Goal: Find specific page/section: Find specific page/section

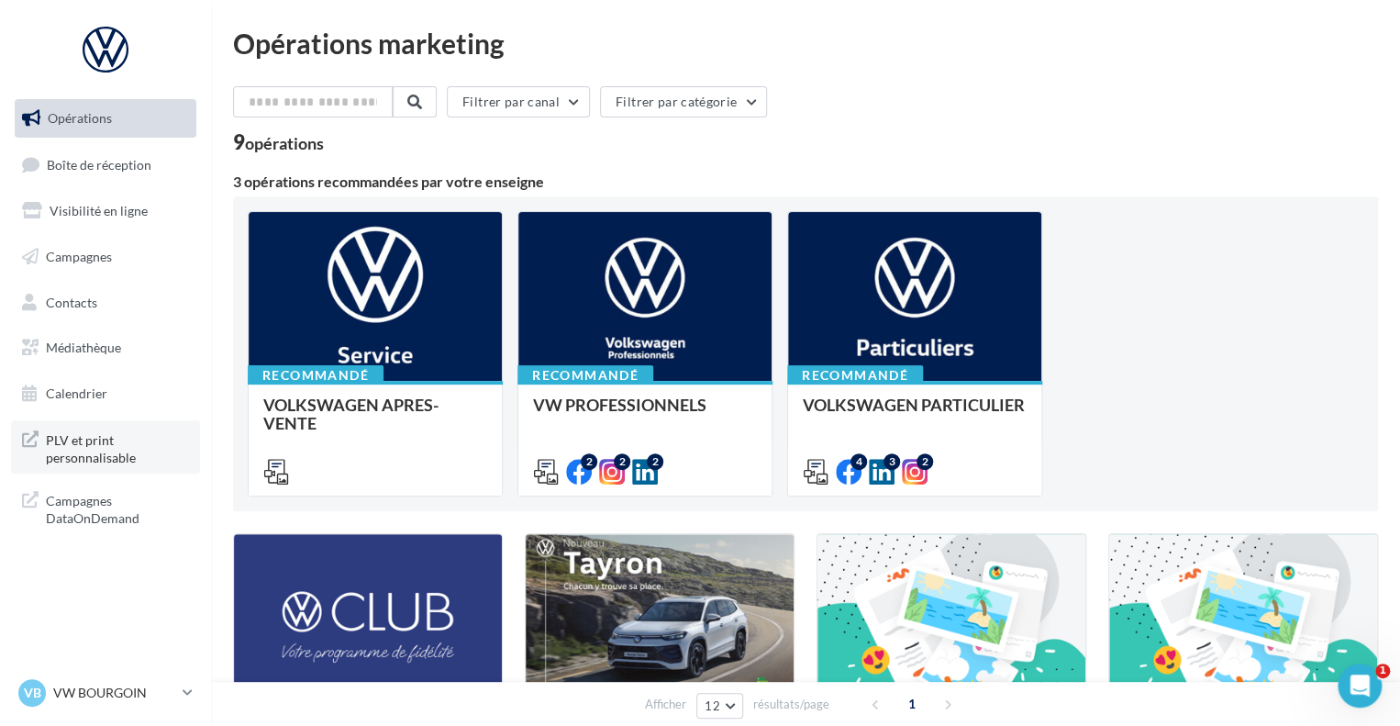
click at [151, 440] on span "PLV et print personnalisable" at bounding box center [117, 447] width 143 height 39
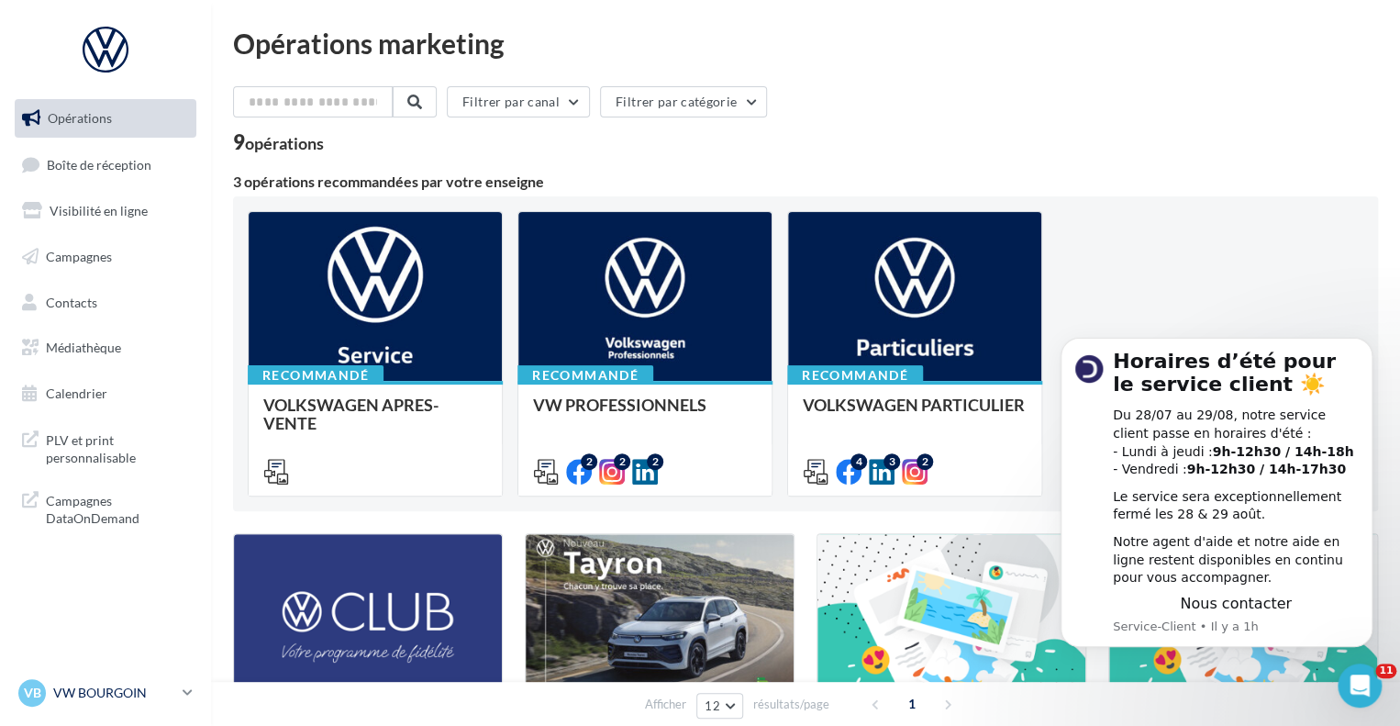
click at [107, 706] on div "VB VW [PERSON_NAME] vw-bou-aic" at bounding box center [96, 693] width 157 height 28
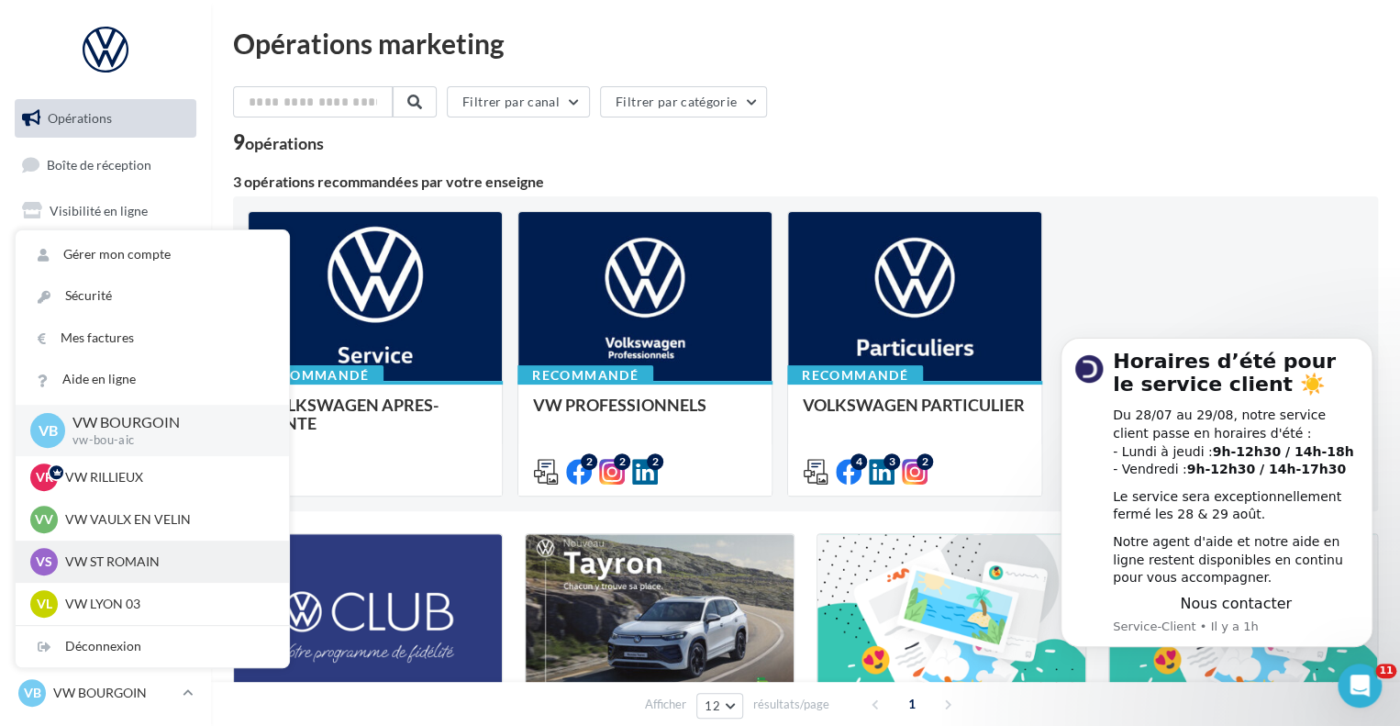
click at [121, 549] on div "VS VW ST ROMAIN vw-str-aic" at bounding box center [152, 562] width 244 height 28
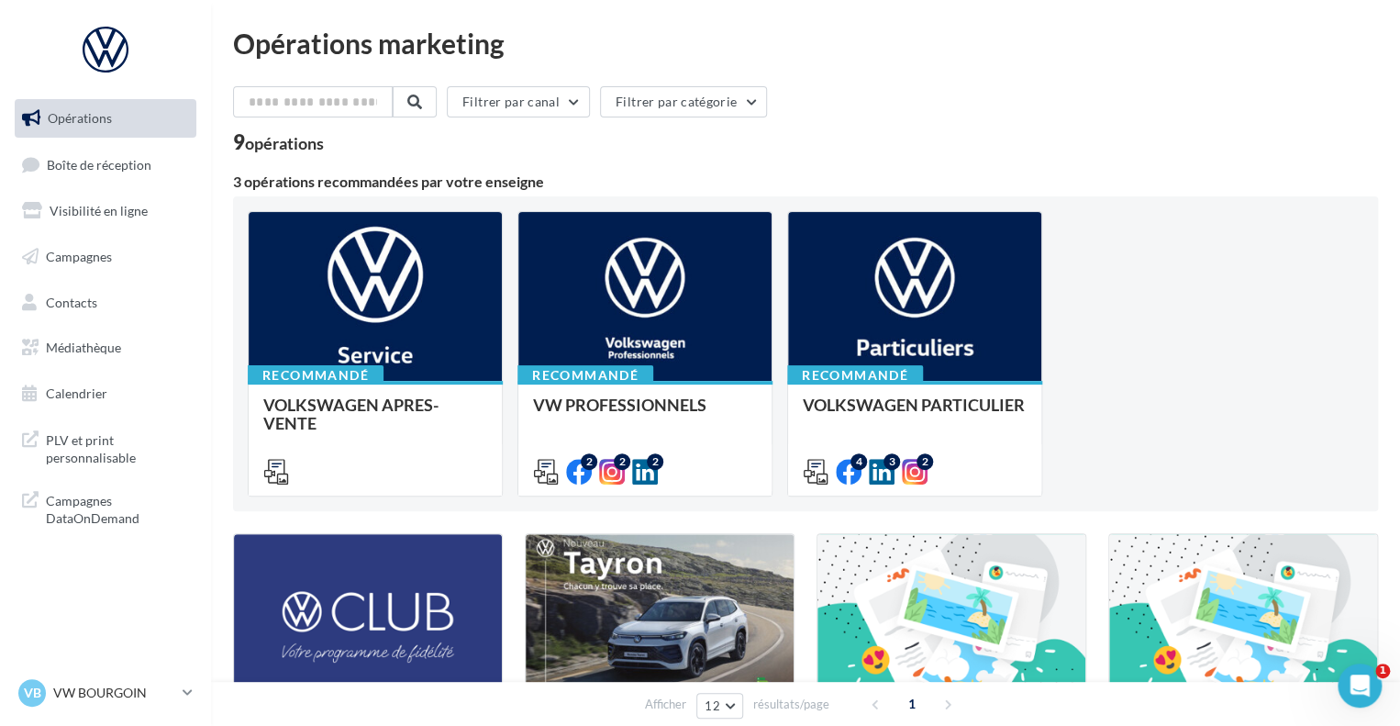
click at [108, 716] on div "VB VW BOURGOIN vw-bou-aic" at bounding box center [105, 700] width 211 height 50
click at [117, 689] on p "VW BOURGOIN" at bounding box center [114, 693] width 122 height 18
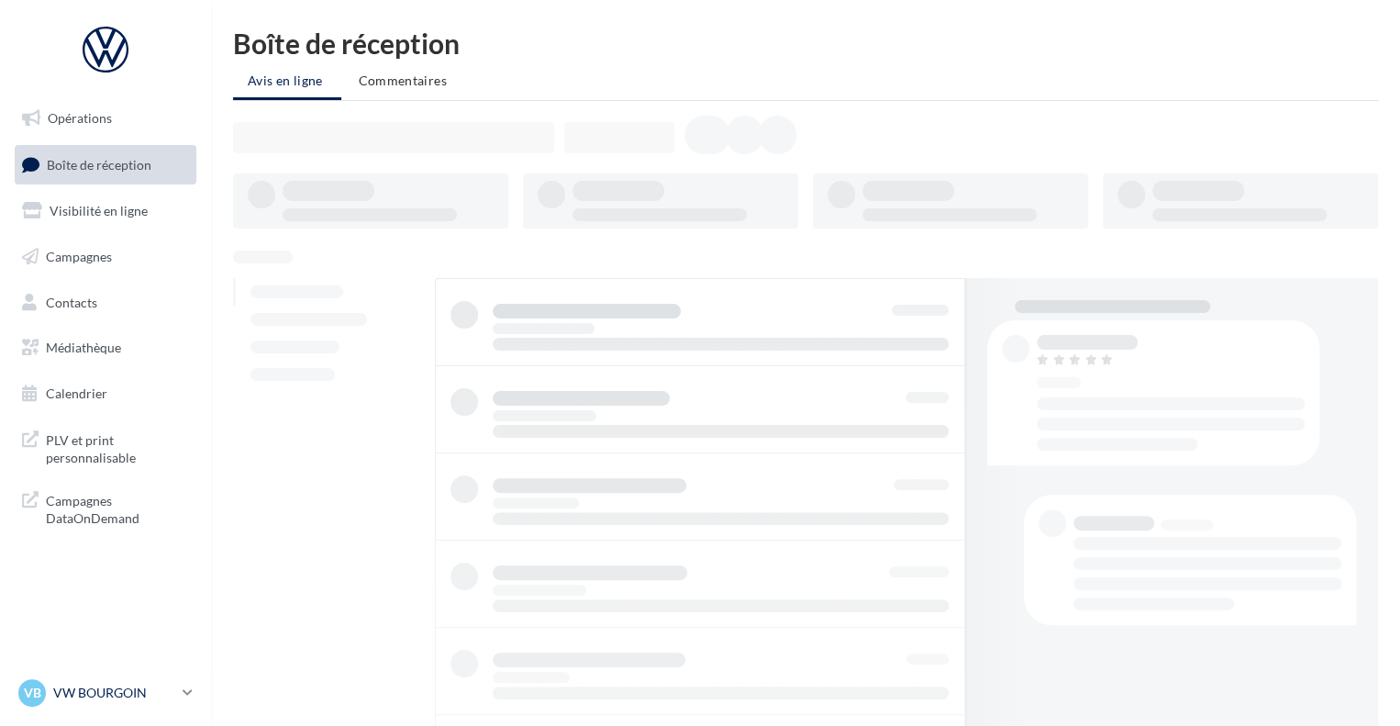
click at [84, 694] on p "VW BOURGOIN" at bounding box center [114, 693] width 122 height 18
